Goal: Find contact information: Find contact information

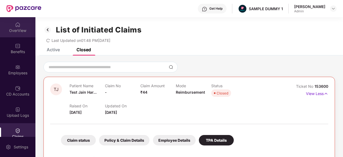
click at [18, 22] on img at bounding box center [17, 24] width 5 height 5
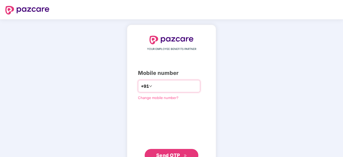
scroll to position [20, 0]
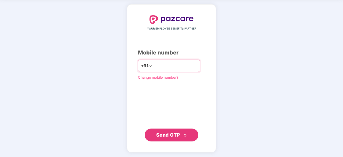
type input "**********"
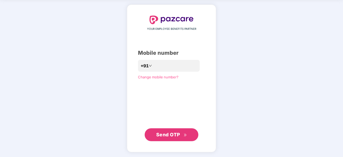
click at [175, 134] on span "Send OTP" at bounding box center [168, 135] width 24 height 6
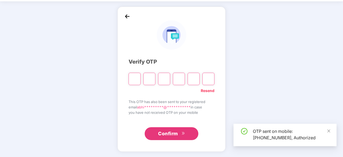
scroll to position [18, 0]
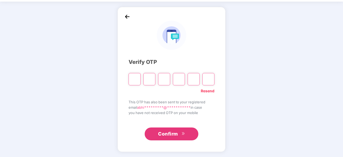
type input "*"
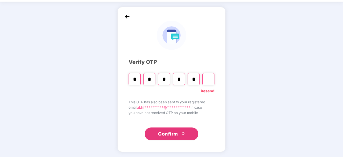
type input "*"
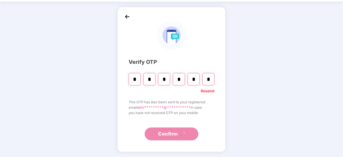
scroll to position [0, 0]
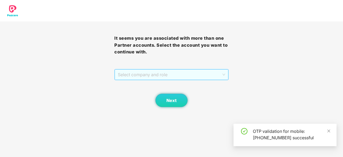
click at [193, 77] on span "Select company and role" at bounding box center [171, 75] width 107 height 10
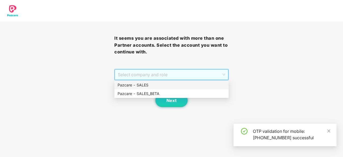
click at [167, 86] on div "Pazcare - SALES" at bounding box center [172, 85] width 108 height 6
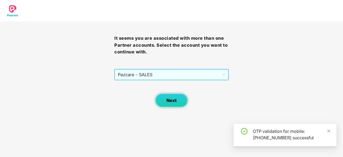
click at [171, 98] on span "Next" at bounding box center [171, 100] width 10 height 5
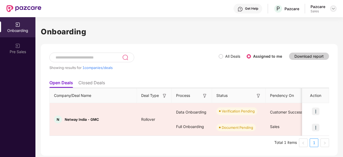
click at [333, 8] on img at bounding box center [333, 8] width 4 height 4
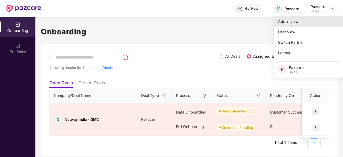
click at [308, 23] on div "Admin view" at bounding box center [309, 21] width 70 height 10
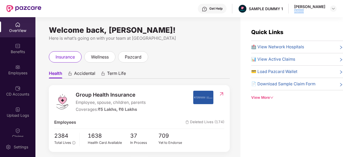
drag, startPoint x: 309, startPoint y: 11, endPoint x: 295, endPoint y: 11, distance: 14.2
click at [295, 11] on div "Get Help SAMPLE DUMMY 1 Abhinav Kumar Admin" at bounding box center [188, 8] width 295 height 17
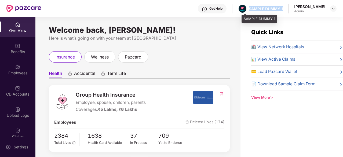
drag, startPoint x: 287, startPoint y: 8, endPoint x: 252, endPoint y: 7, distance: 35.7
click at [252, 7] on div "Get Help SAMPLE DUMMY 1 Abhinav Kumar Admin" at bounding box center [188, 8] width 295 height 17
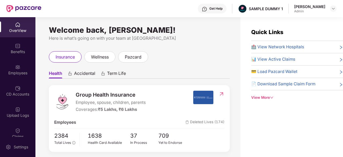
click at [217, 8] on div "Get Help" at bounding box center [215, 8] width 13 height 4
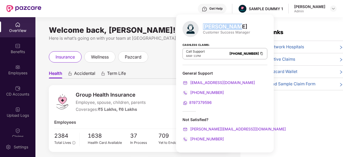
drag, startPoint x: 232, startPoint y: 26, endPoint x: 204, endPoint y: 26, distance: 28.5
click at [204, 26] on div "Mihir Singh" at bounding box center [226, 26] width 47 height 6
drag, startPoint x: 212, startPoint y: 52, endPoint x: 244, endPoint y: 55, distance: 31.6
click at [244, 55] on div "Call Support 8AM - 11PM 080-3783-5420" at bounding box center [225, 53] width 85 height 11
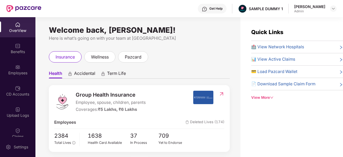
click at [163, 57] on div "insurance wellness pazcard" at bounding box center [139, 56] width 181 height 11
click at [18, 128] on img at bounding box center [17, 130] width 5 height 5
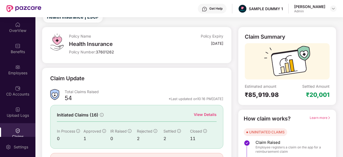
scroll to position [47, 0]
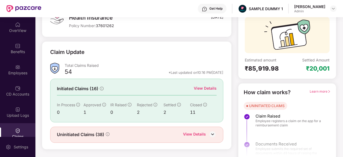
click at [198, 86] on div "View Details" at bounding box center [205, 88] width 23 height 6
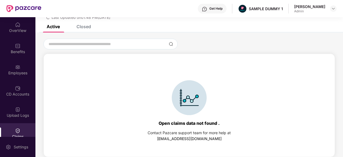
scroll to position [23, 0]
click at [86, 24] on div "List of Initiated Claims Last Updated on 01:48 PM, 28 Aug 2025" at bounding box center [189, 9] width 308 height 31
click at [84, 28] on div "Closed" at bounding box center [84, 26] width 14 height 5
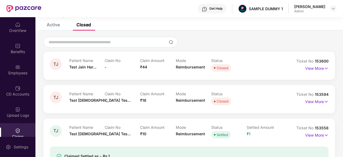
scroll to position [25, 0]
click at [321, 69] on p "View More" at bounding box center [316, 67] width 23 height 7
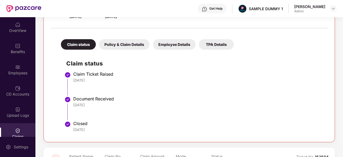
scroll to position [83, 0]
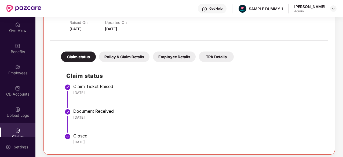
click at [135, 58] on div "Policy & Claim Details" at bounding box center [124, 57] width 50 height 10
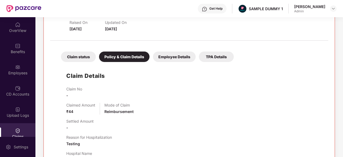
click at [162, 58] on div "Employee Details" at bounding box center [174, 57] width 43 height 10
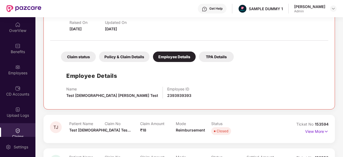
click at [217, 58] on div "TPA Details" at bounding box center [216, 57] width 35 height 10
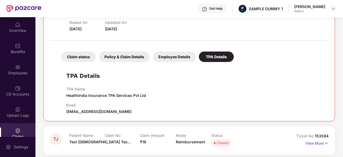
click at [79, 57] on div "Claim status" at bounding box center [78, 57] width 35 height 10
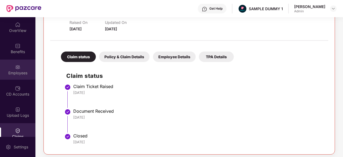
scroll to position [0, 0]
